Goal: Task Accomplishment & Management: Complete application form

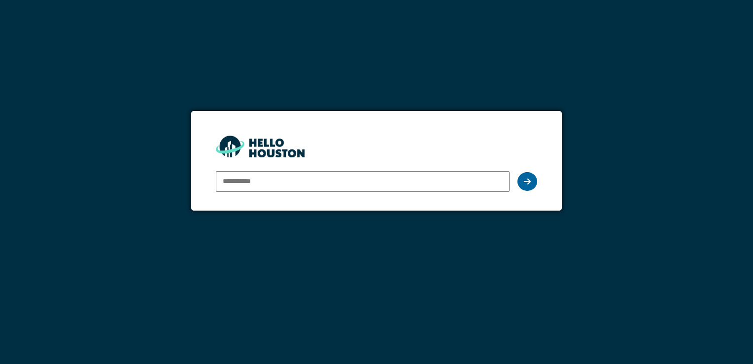
type input "**********"
click at [529, 178] on icon at bounding box center [527, 182] width 7 height 8
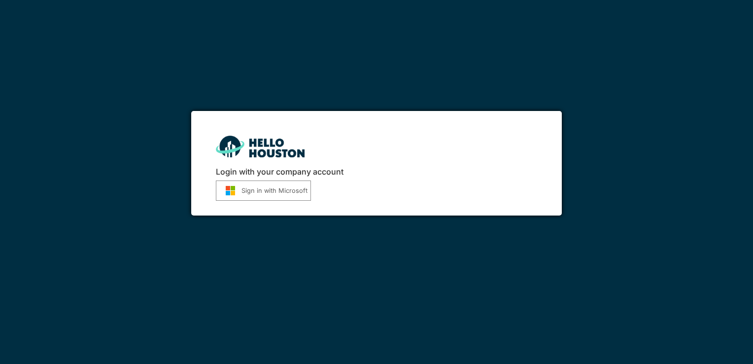
click at [274, 188] on button "Sign in with Microsoft" at bounding box center [263, 190] width 95 height 20
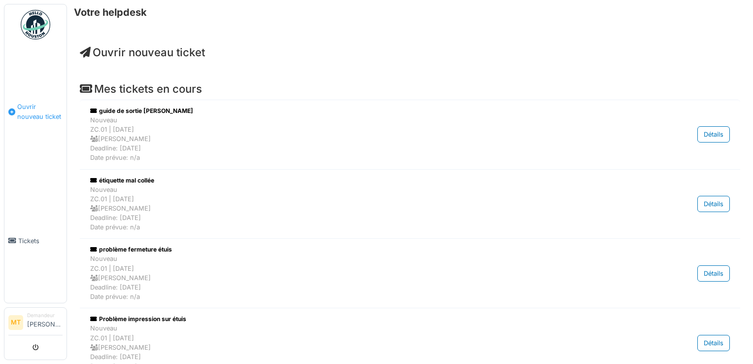
click at [39, 112] on span "Ouvrir nouveau ticket" at bounding box center [39, 111] width 45 height 19
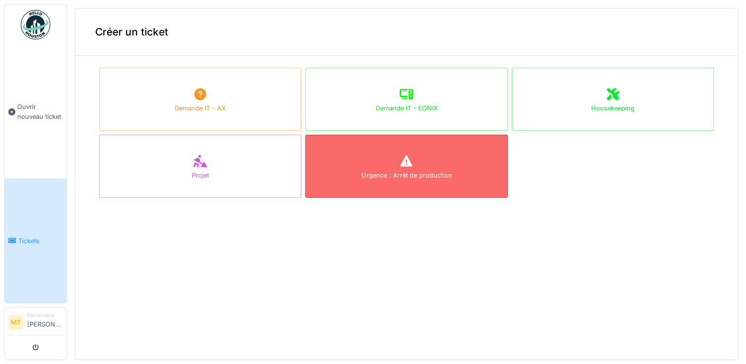
click at [406, 169] on div "Urgence : Arrêt de production" at bounding box center [406, 166] width 202 height 63
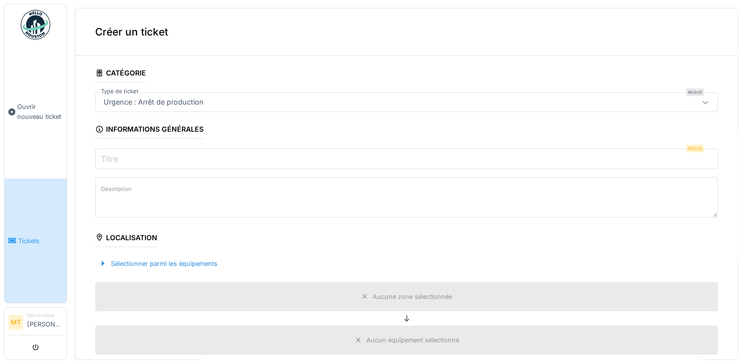
click at [191, 158] on input "Titre" at bounding box center [406, 158] width 623 height 21
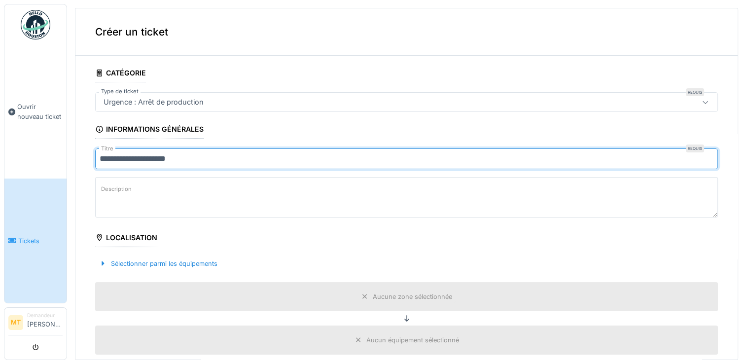
type input "**********"
drag, startPoint x: 177, startPoint y: 190, endPoint x: 170, endPoint y: 189, distance: 7.0
click at [177, 190] on textarea "Description" at bounding box center [406, 197] width 623 height 40
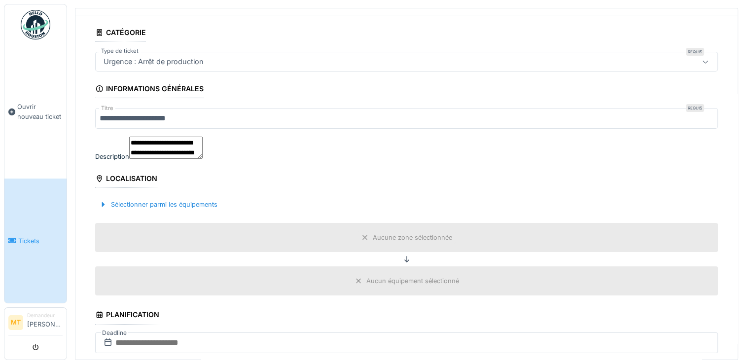
scroll to position [99, 0]
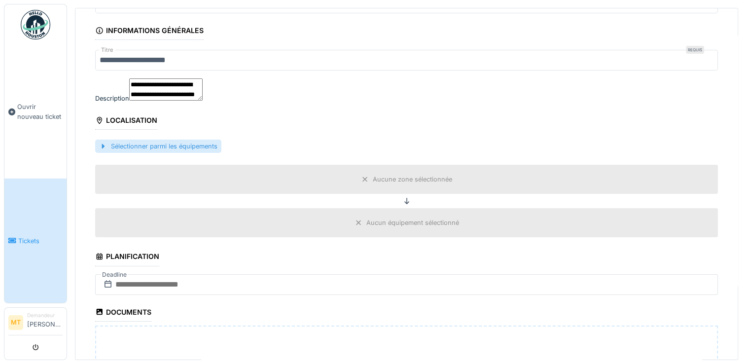
type textarea "**********"
click at [118, 153] on div "Sélectionner parmi les équipements" at bounding box center [158, 146] width 126 height 13
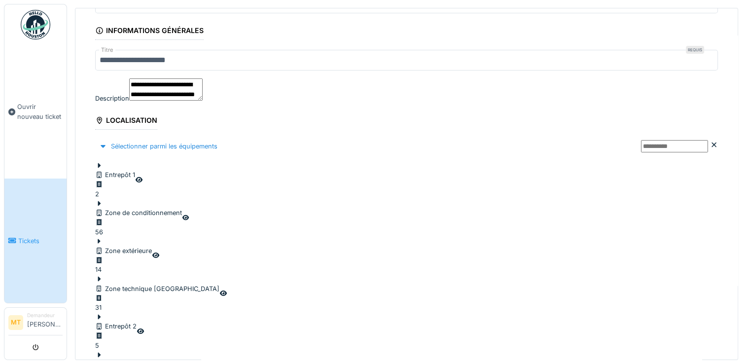
click at [101, 203] on icon at bounding box center [99, 203] width 3 height 5
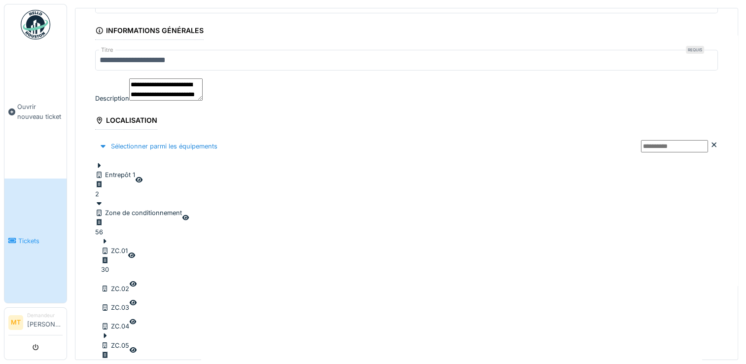
click at [107, 239] on icon at bounding box center [105, 241] width 3 height 5
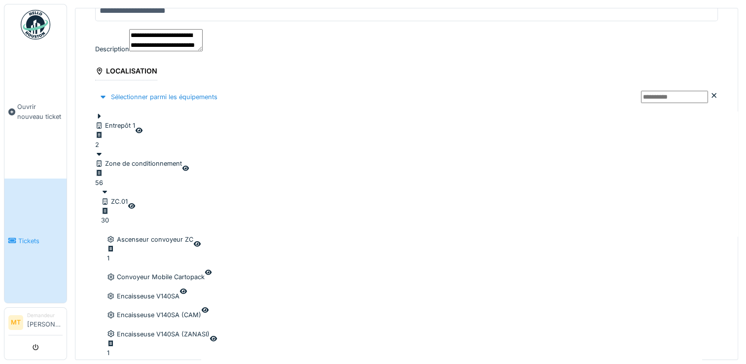
scroll to position [197, 0]
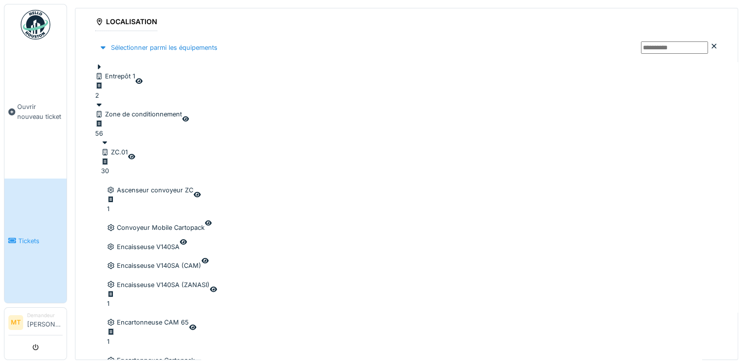
drag, startPoint x: 131, startPoint y: 257, endPoint x: 176, endPoint y: 260, distance: 44.5
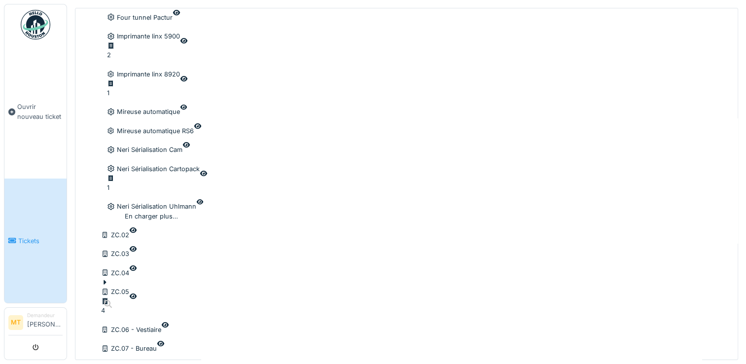
scroll to position [937, 0]
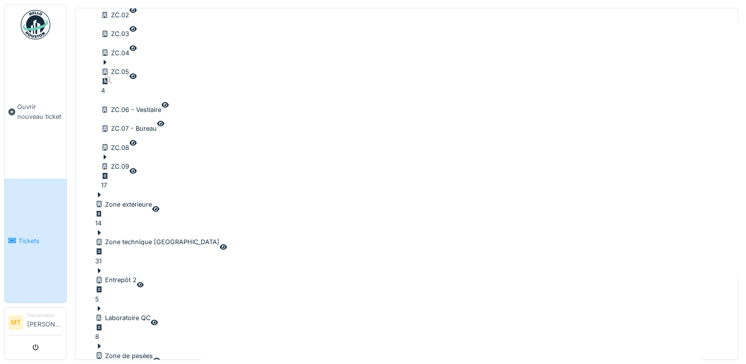
scroll to position [1041, 0]
